Goal: Information Seeking & Learning: Learn about a topic

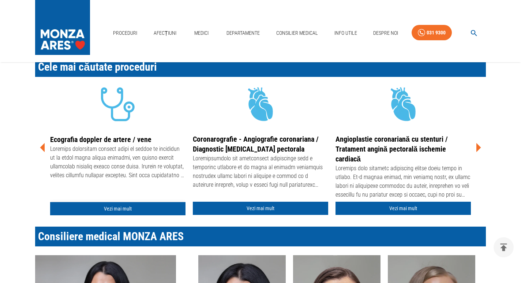
click at [120, 207] on link "Vezi mai mult" at bounding box center [117, 209] width 135 height 14
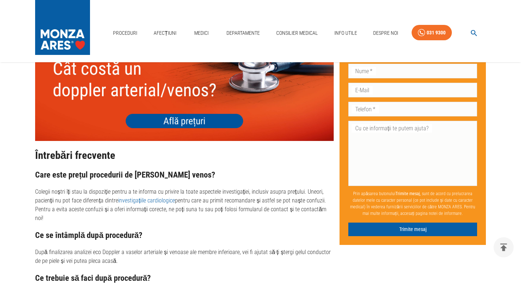
scroll to position [1836, 0]
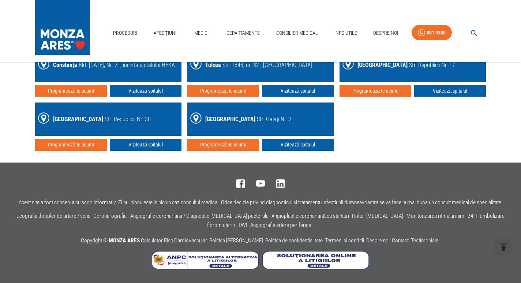
scroll to position [227, 0]
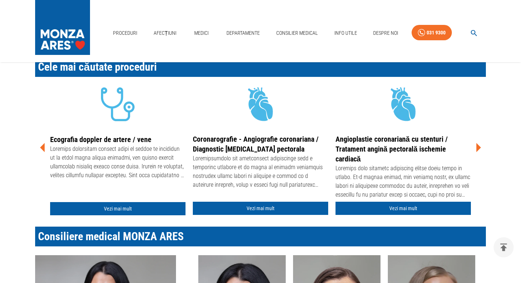
click at [220, 149] on link "Coronarografie - Angiografie coronariana / Diagnostic [MEDICAL_DATA] pectorala" at bounding box center [256, 144] width 126 height 19
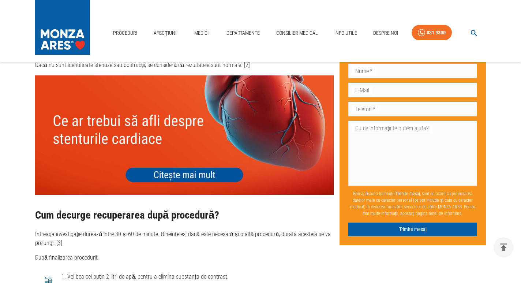
scroll to position [1911, 0]
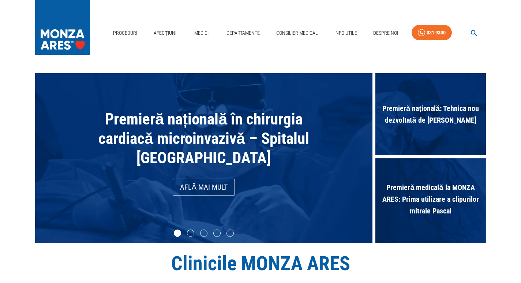
click at [427, 121] on span "Premieră națională: Tehnica nou dezvoltată de [PERSON_NAME]" at bounding box center [430, 114] width 111 height 31
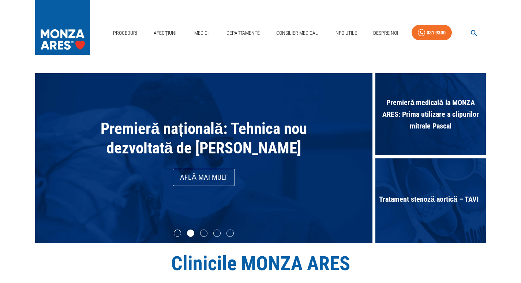
click at [207, 186] on link "Află mai mult" at bounding box center [204, 177] width 62 height 17
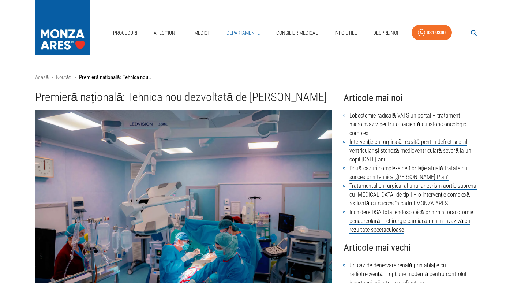
click at [241, 33] on link "Departamente" at bounding box center [243, 33] width 39 height 15
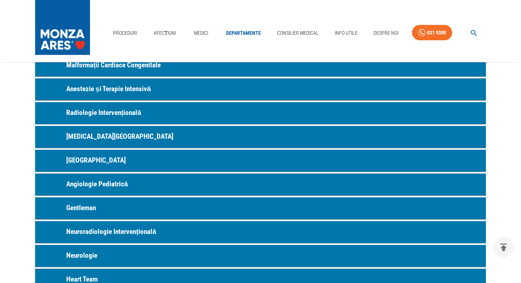
scroll to position [257, 0]
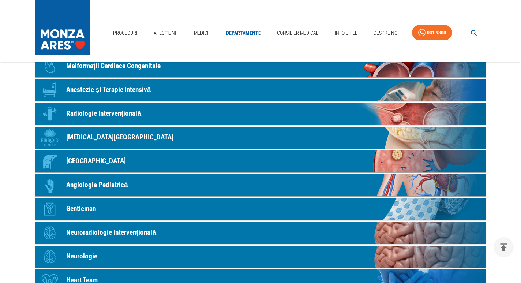
click at [95, 113] on p "Radiologie Intervențională" at bounding box center [103, 113] width 75 height 11
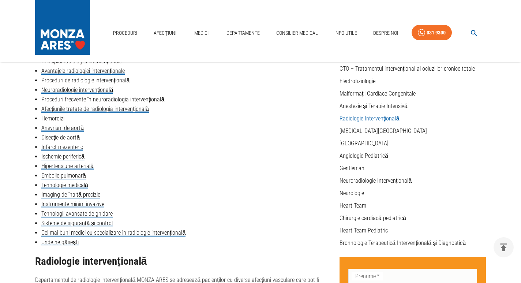
scroll to position [120, 0]
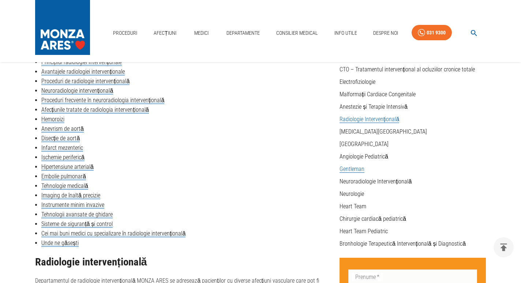
click at [348, 169] on link "Gentleman" at bounding box center [352, 168] width 25 height 7
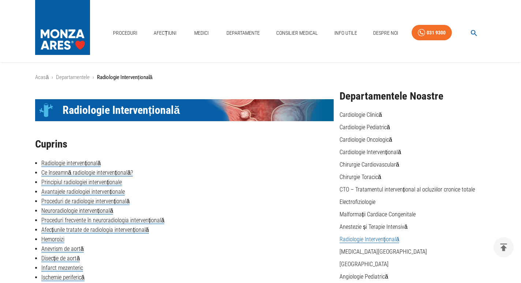
scroll to position [120, 0]
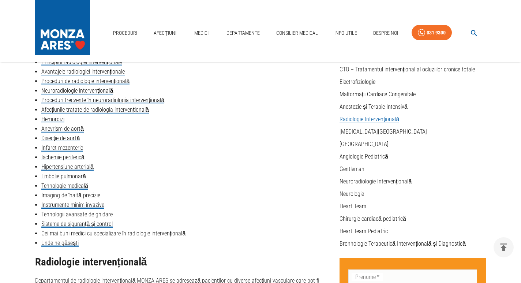
scroll to position [257, 0]
